Goal: Transaction & Acquisition: Purchase product/service

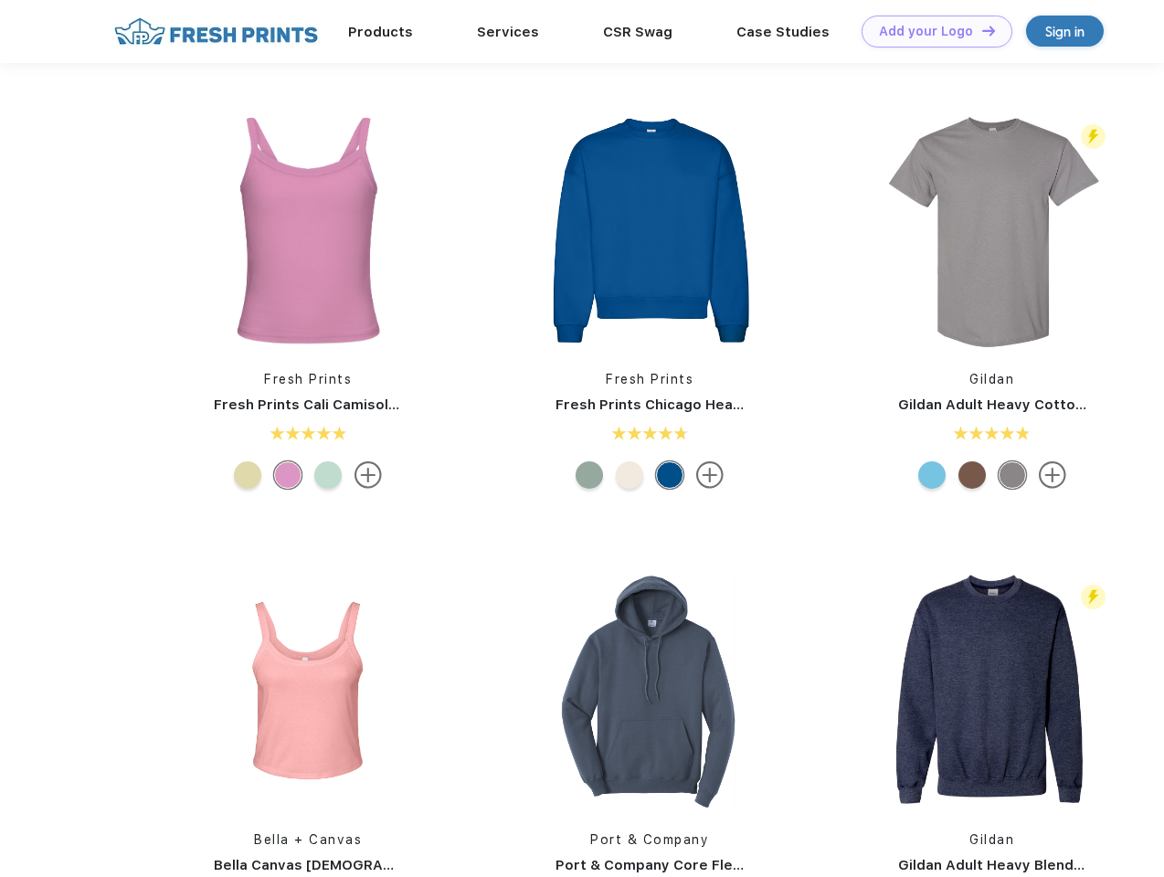
click at [930, 31] on link "Add your Logo Design Tool" at bounding box center [937, 32] width 151 height 32
click at [0, 0] on div "Design Tool" at bounding box center [0, 0] width 0 height 0
click at [980, 30] on link "Add your Logo Design Tool" at bounding box center [937, 32] width 151 height 32
click at [308, 230] on img at bounding box center [307, 230] width 243 height 243
click at [248, 475] on div at bounding box center [247, 474] width 27 height 27
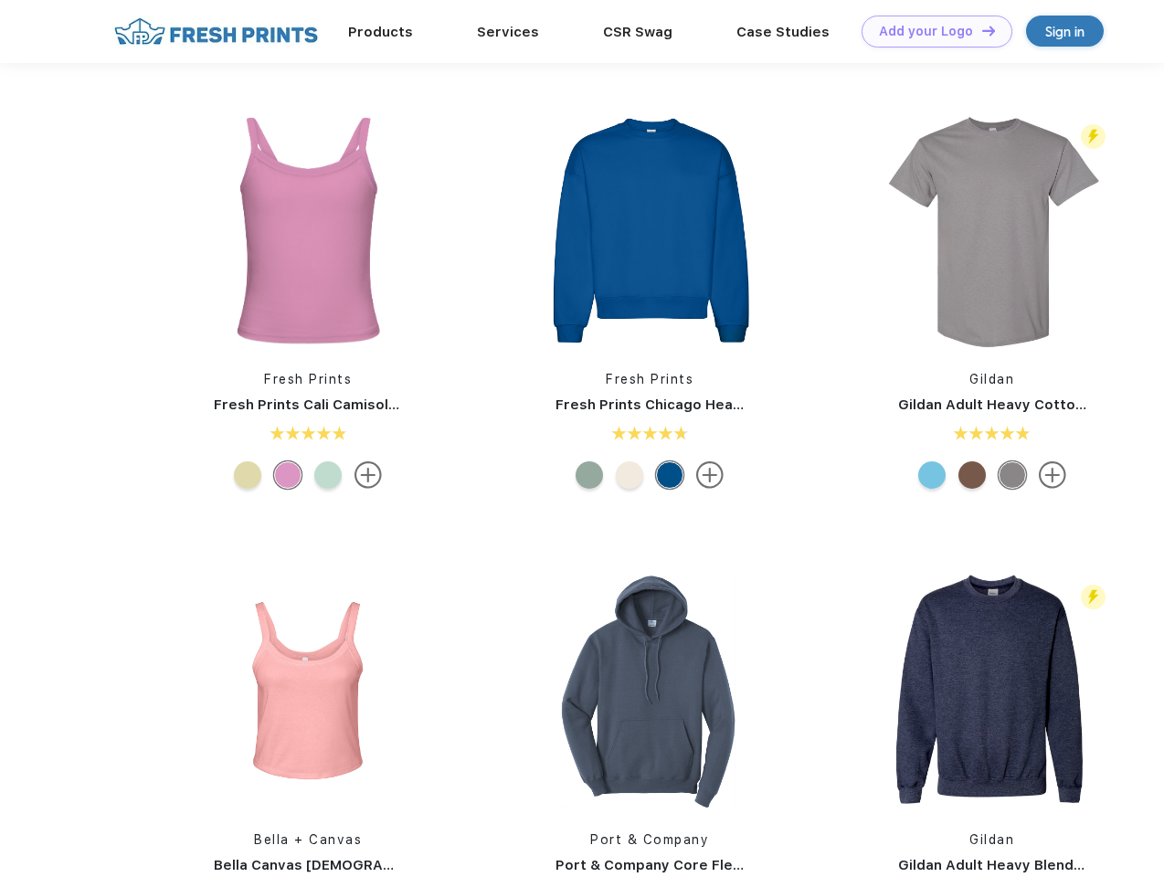
click at [288, 475] on div at bounding box center [287, 474] width 27 height 27
click at [328, 475] on div at bounding box center [327, 474] width 27 height 27
click at [650, 230] on img at bounding box center [649, 230] width 243 height 243
click at [589, 475] on div at bounding box center [589, 474] width 27 height 27
click at [629, 475] on div at bounding box center [629, 474] width 27 height 27
